Goal: Task Accomplishment & Management: Manage account settings

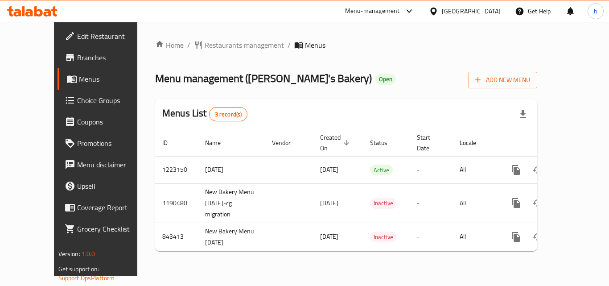
click at [77, 97] on span "Choice Groups" at bounding box center [112, 100] width 71 height 11
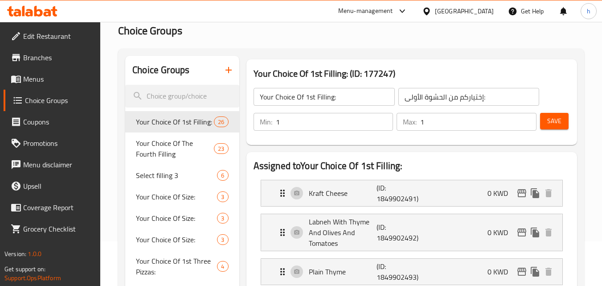
scroll to position [89, 0]
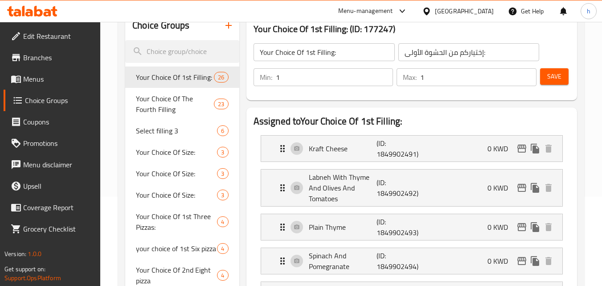
click at [268, 115] on h2 "Assigned to Your Choice Of 1st Filling:" at bounding box center [412, 121] width 316 height 13
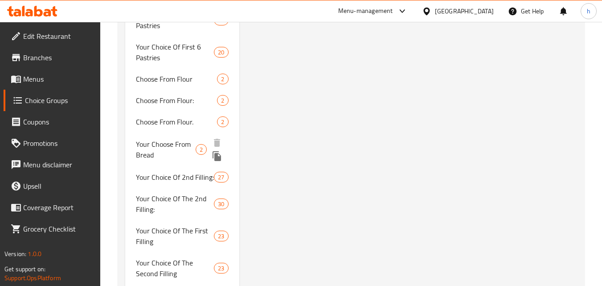
scroll to position [1564, 0]
click at [167, 144] on span "Your Choose From Bread" at bounding box center [166, 148] width 60 height 21
type input "Your Choose From Bread"
type input "إختيارك من خبز"
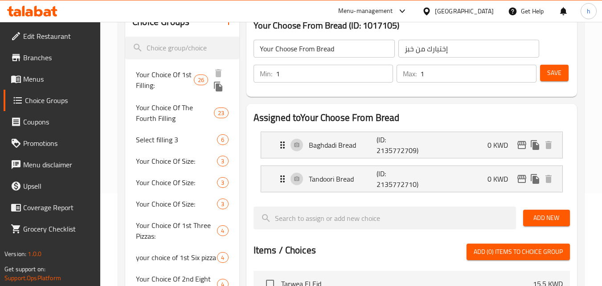
scroll to position [0, 0]
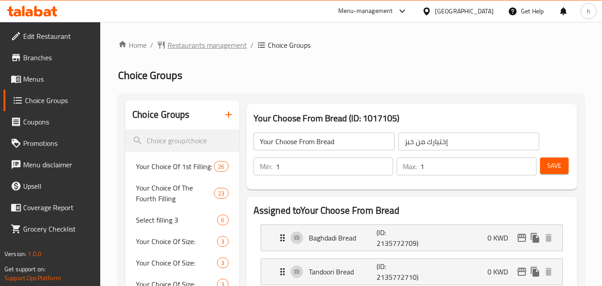
click at [201, 46] on span "Restaurants management" at bounding box center [207, 45] width 79 height 11
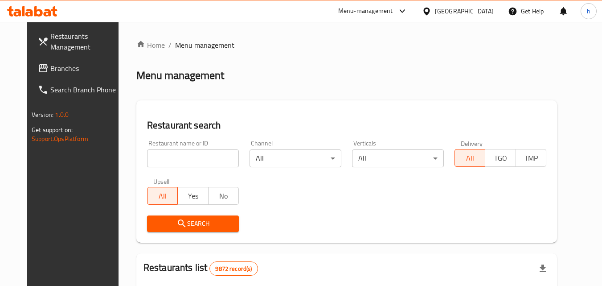
click at [483, 3] on div "[GEOGRAPHIC_DATA]" at bounding box center [458, 10] width 86 height 21
click at [481, 11] on div "[GEOGRAPHIC_DATA]" at bounding box center [464, 11] width 59 height 10
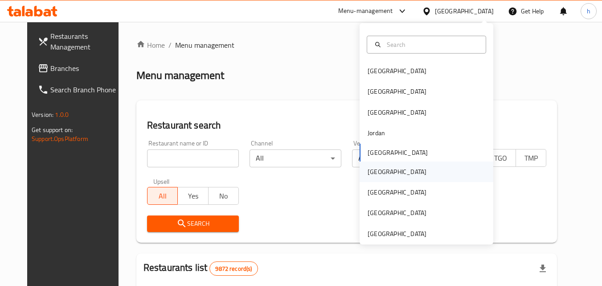
click at [368, 172] on div "[GEOGRAPHIC_DATA]" at bounding box center [397, 172] width 59 height 10
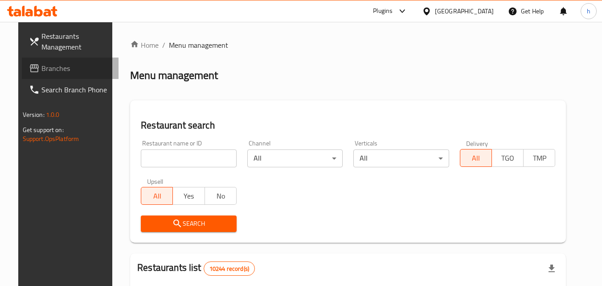
click at [41, 68] on span "Branches" at bounding box center [76, 68] width 70 height 11
